Goal: Contribute content

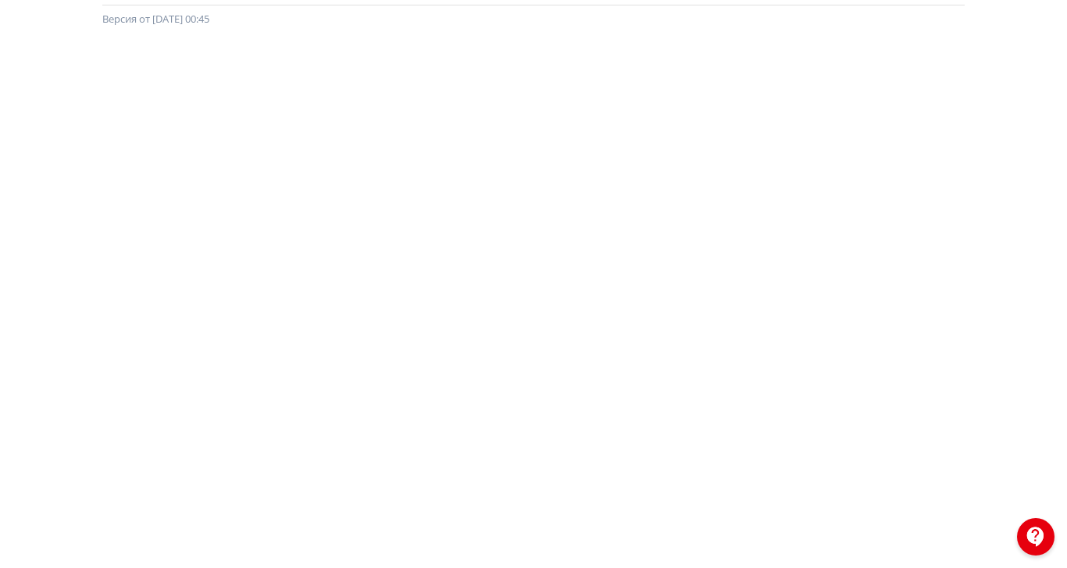
scroll to position [239, 0]
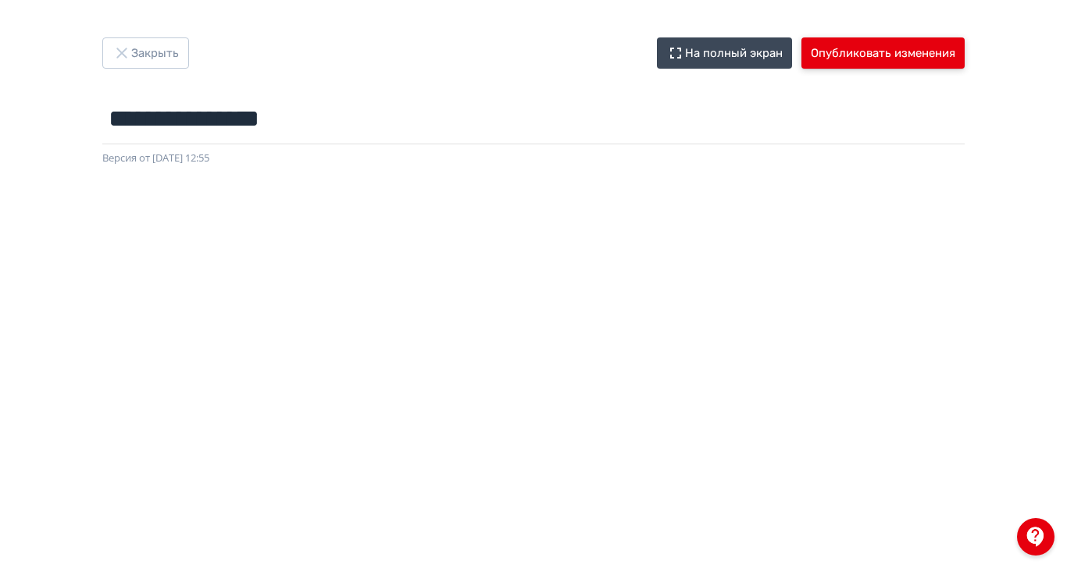
click at [964, 50] on button "Опубликовать изменения" at bounding box center [882, 52] width 163 height 31
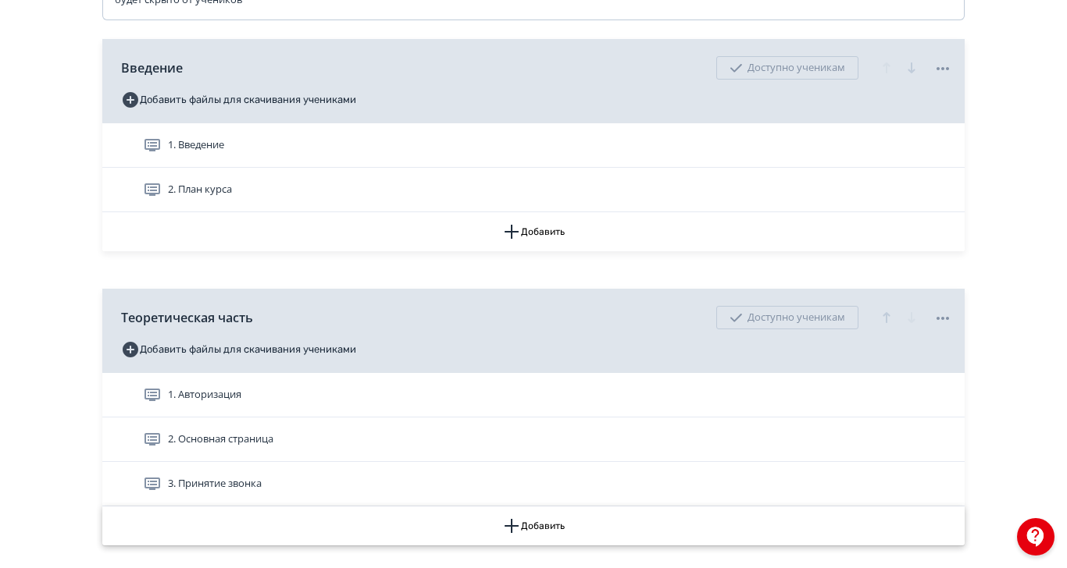
scroll to position [422, 0]
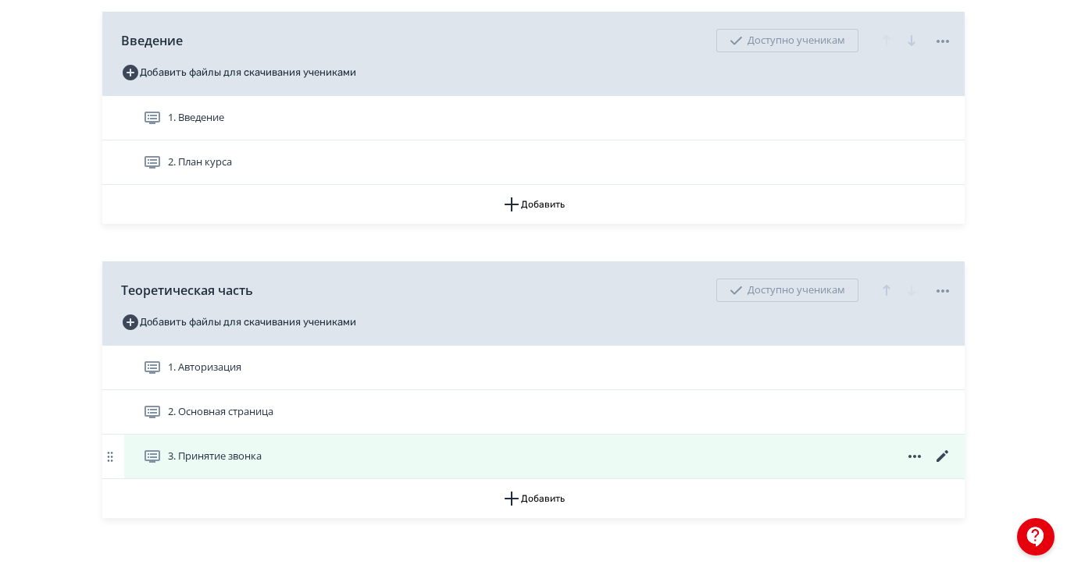
click at [262, 465] on span "3. Принятие звонка" at bounding box center [215, 457] width 94 height 16
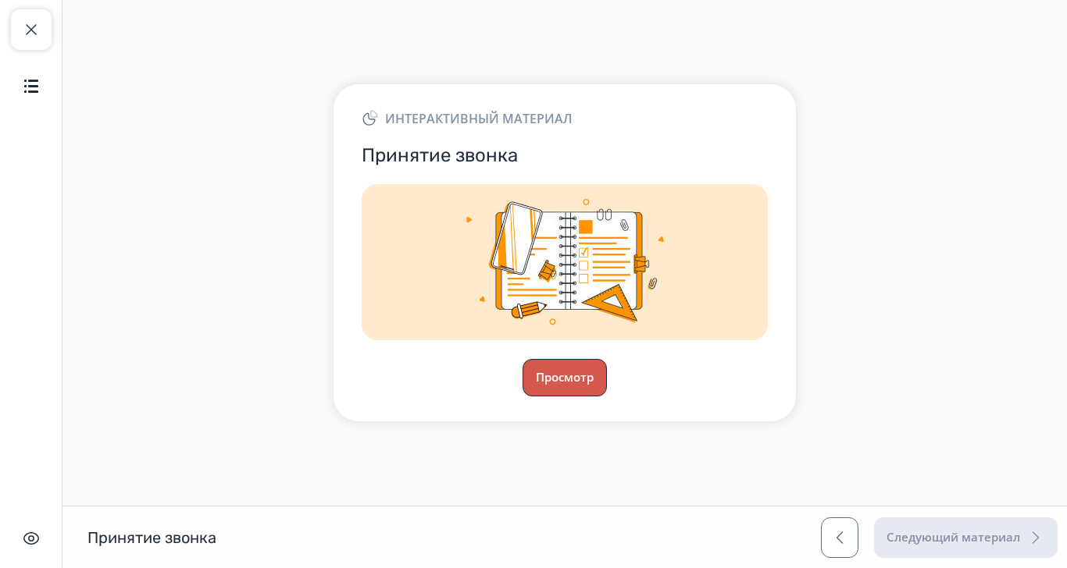
click at [607, 397] on button "Просмотр" at bounding box center [564, 377] width 84 height 37
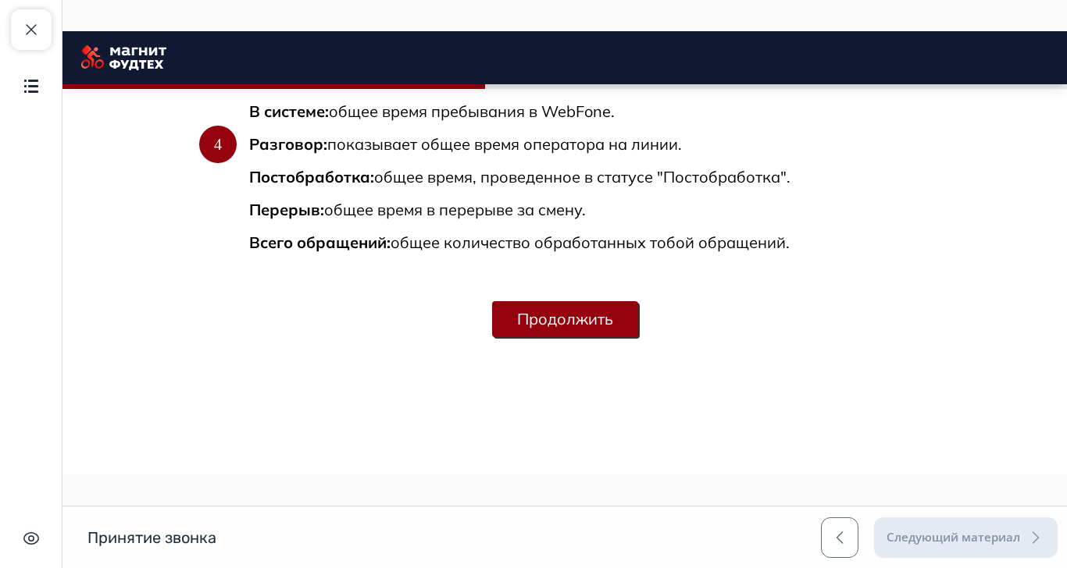
click at [638, 337] on button "Продолжить" at bounding box center [565, 319] width 146 height 36
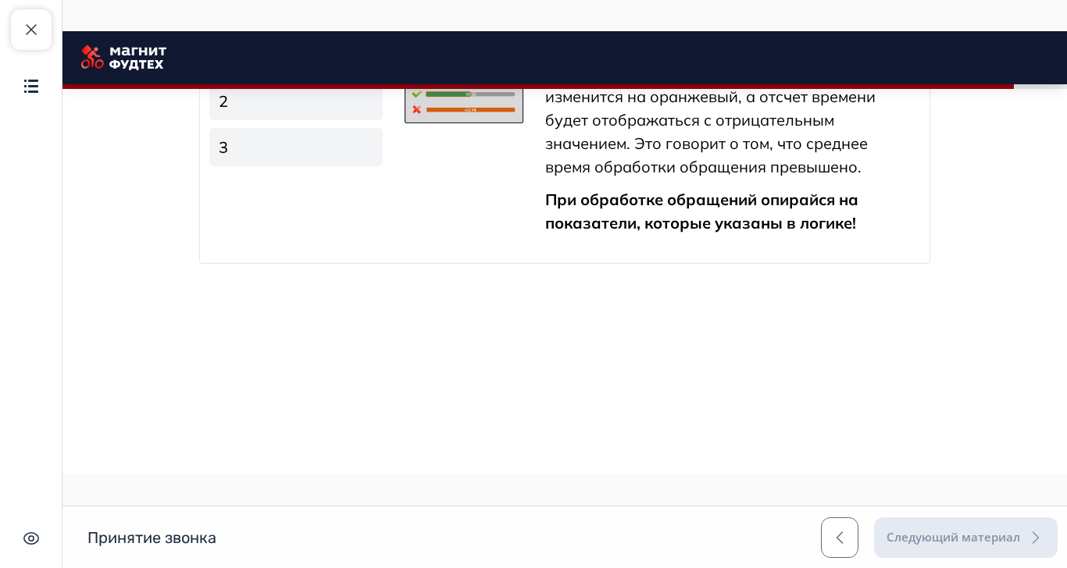
scroll to position [2325, 0]
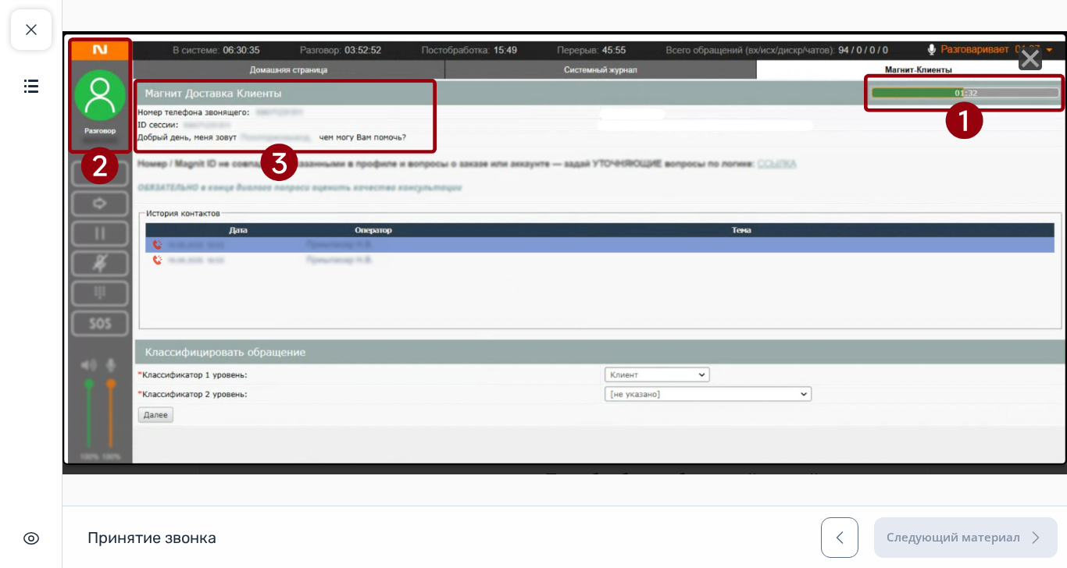
click at [1038, 63] on line "Close" at bounding box center [1030, 59] width 16 height 16
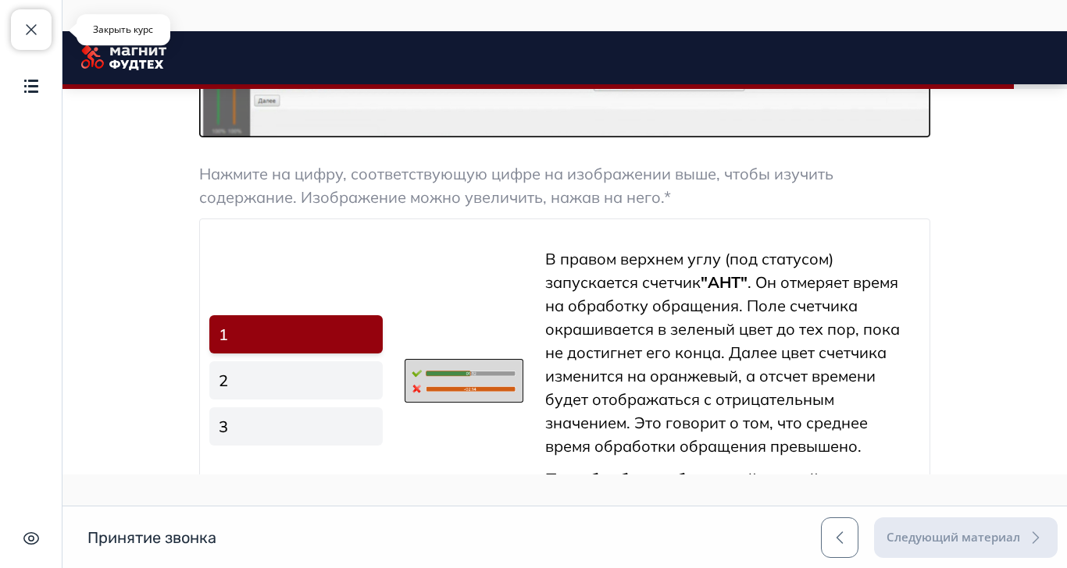
click at [30, 27] on span "button" at bounding box center [31, 29] width 19 height 19
